Goal: Information Seeking & Learning: Understand process/instructions

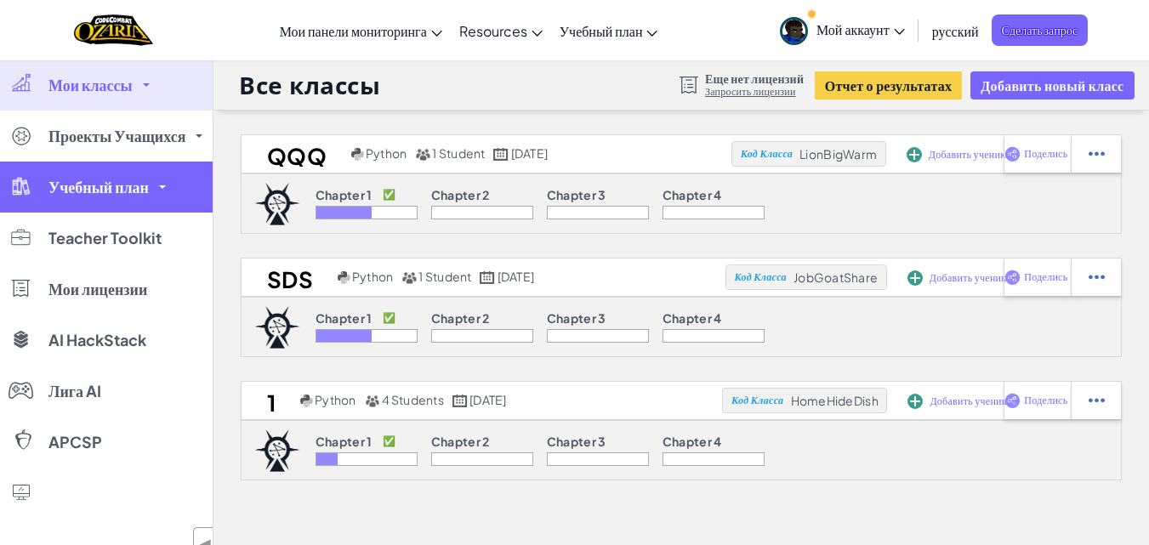
click at [142, 195] on span "Учебный план" at bounding box center [98, 186] width 100 height 15
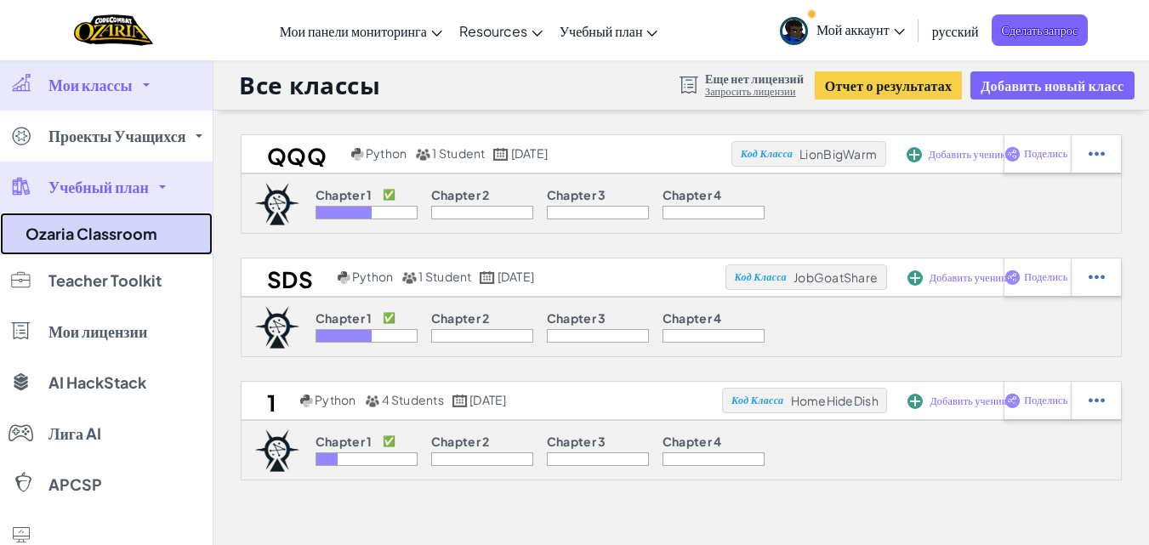
click at [122, 240] on link "Ozaria Classroom" at bounding box center [106, 234] width 213 height 43
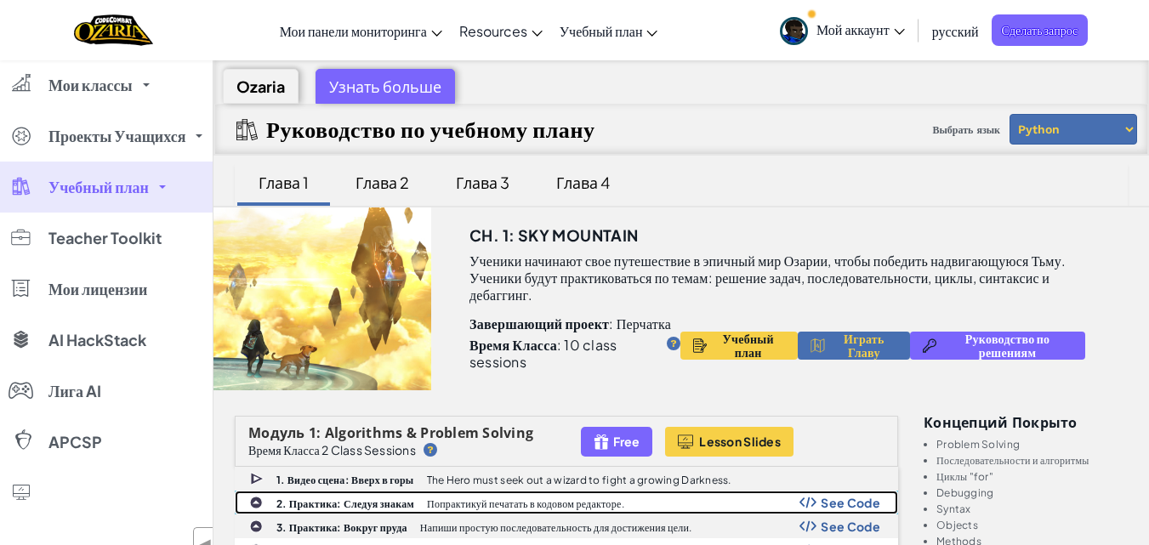
click at [321, 508] on b "2. Практика: Следуя знакам" at bounding box center [345, 503] width 138 height 13
